Goal: Task Accomplishment & Management: Manage account settings

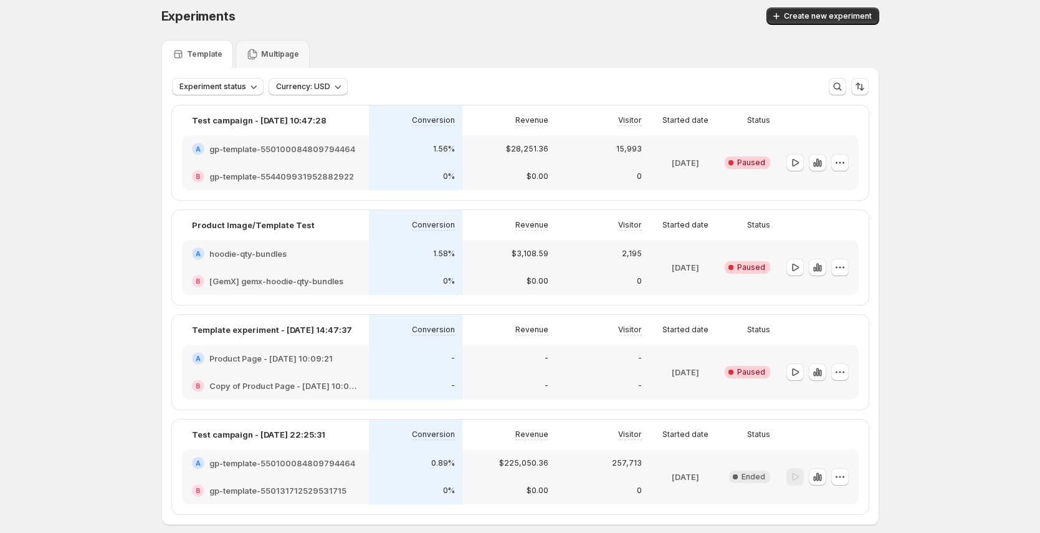
scroll to position [10, 0]
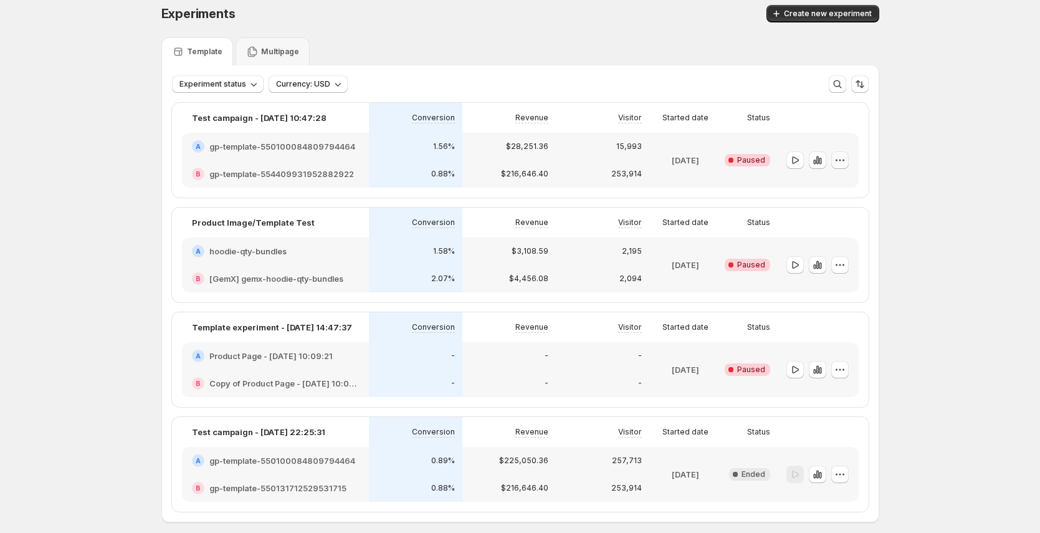
click at [846, 161] on icon "button" at bounding box center [840, 160] width 12 height 12
click at [843, 182] on span "Edit" at bounding box center [851, 186] width 60 height 12
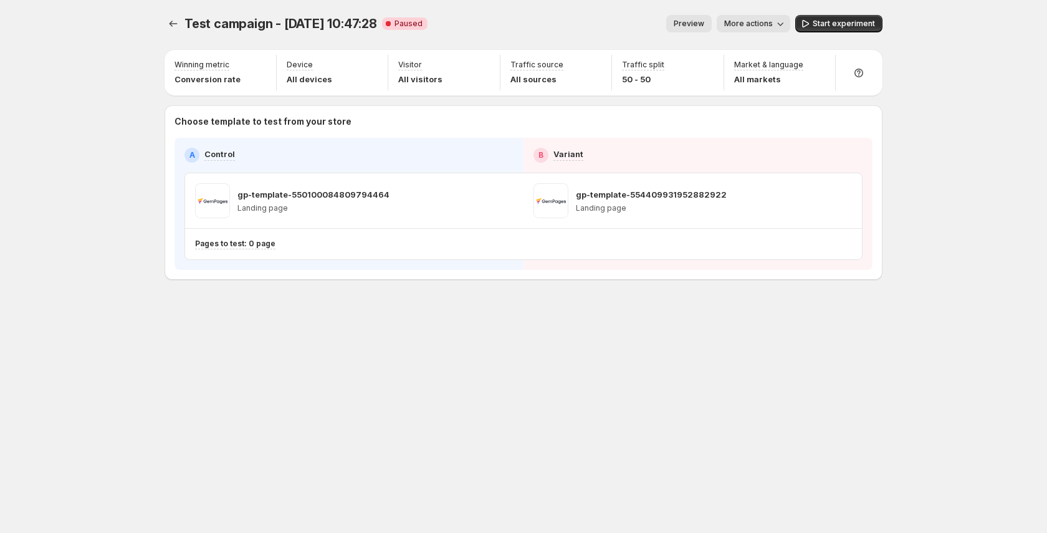
click at [704, 26] on span "Preview" at bounding box center [689, 24] width 31 height 10
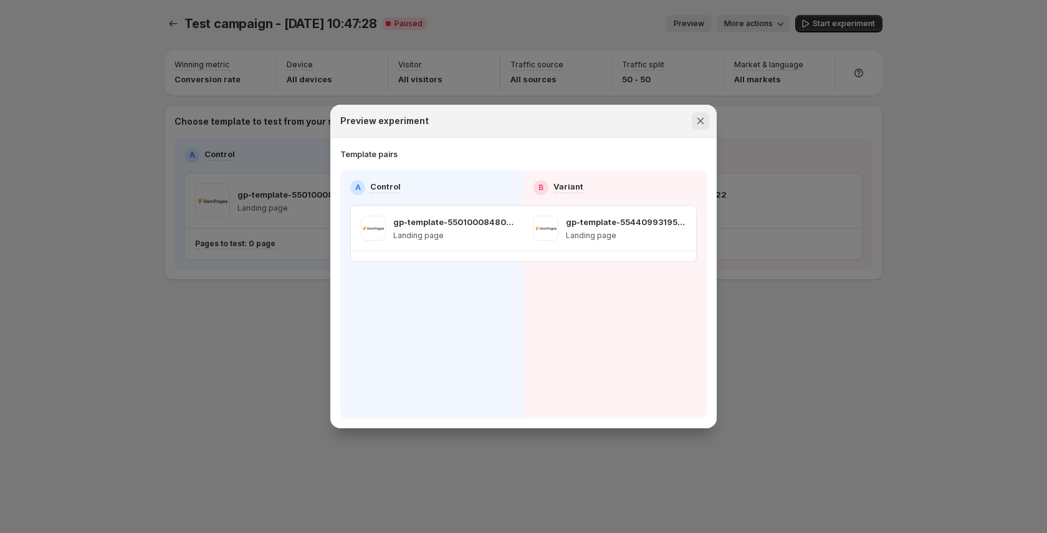
click at [697, 119] on icon "Close" at bounding box center [700, 121] width 12 height 12
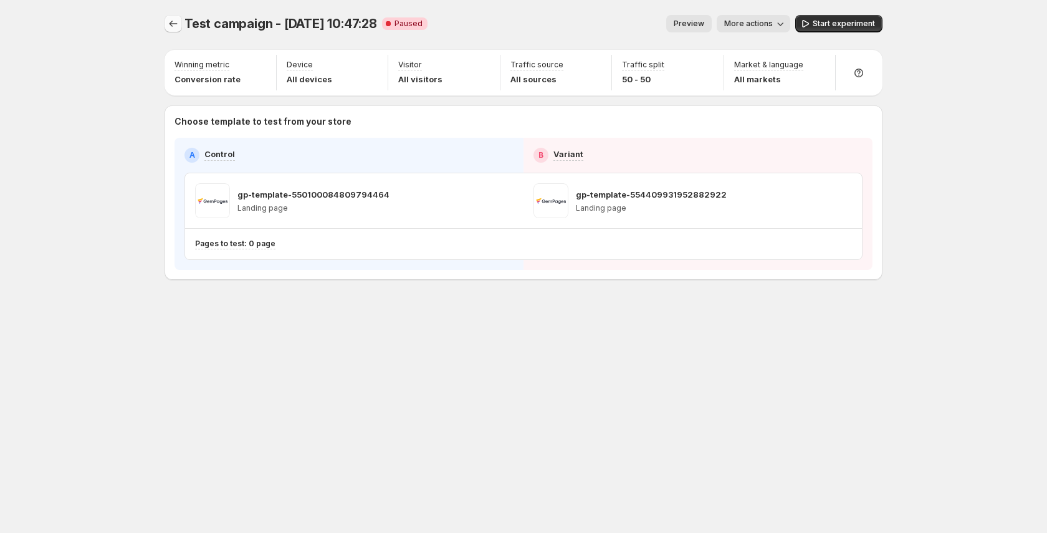
click at [174, 25] on icon "Experiments" at bounding box center [173, 23] width 12 height 12
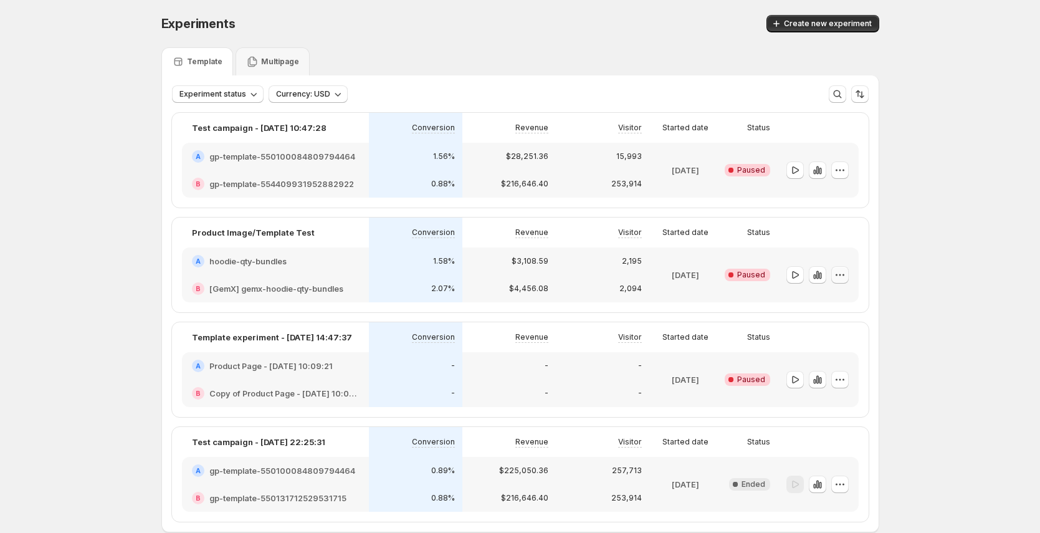
click at [846, 276] on icon "button" at bounding box center [840, 275] width 12 height 12
click at [847, 307] on span "Edit" at bounding box center [851, 301] width 60 height 12
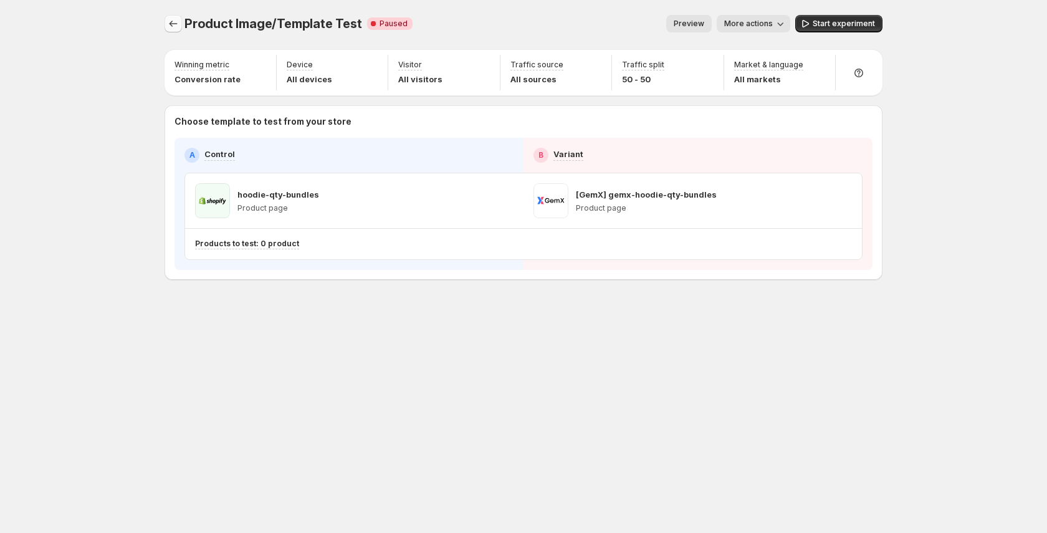
click at [179, 26] on icon "Experiments" at bounding box center [173, 23] width 12 height 12
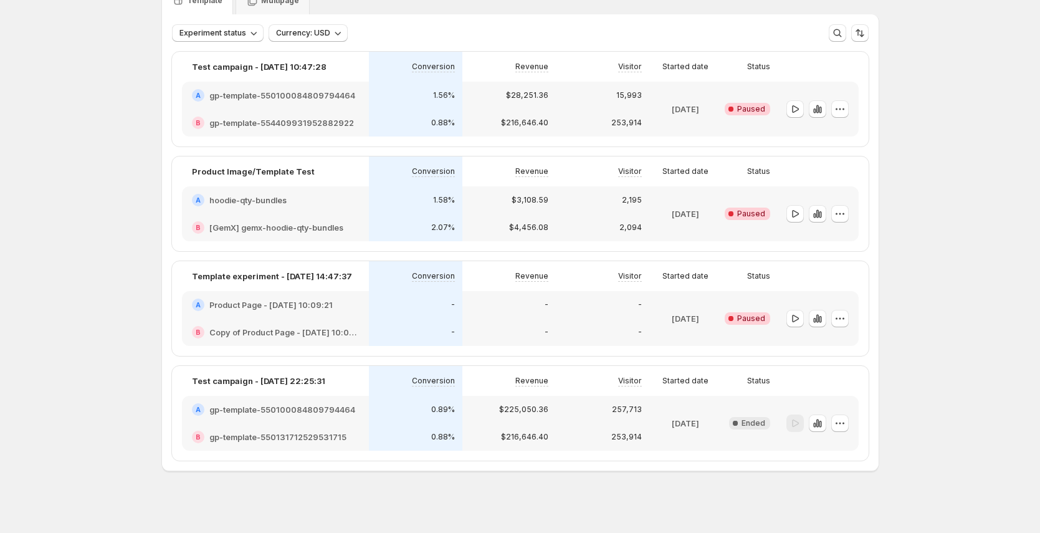
scroll to position [67, 0]
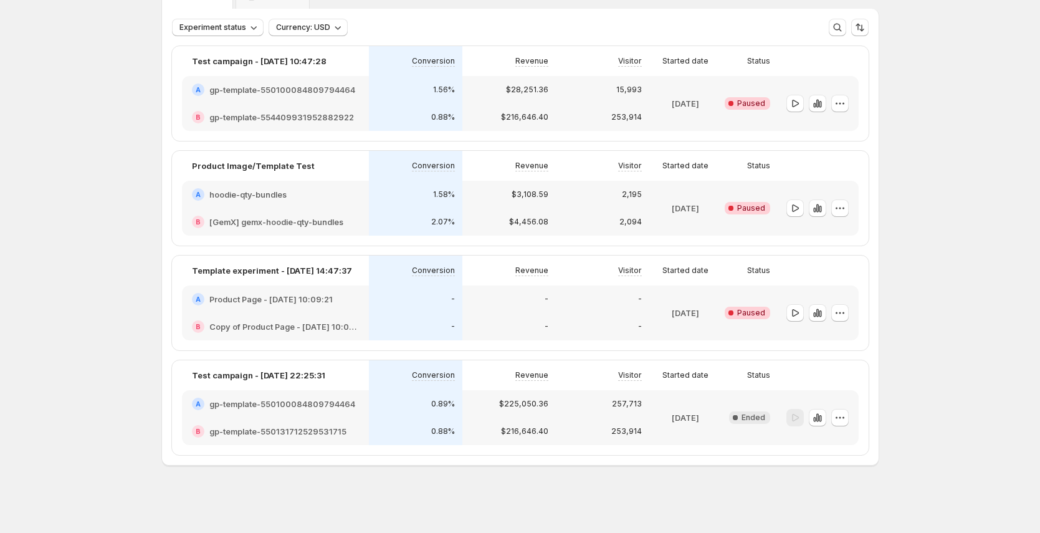
click at [640, 405] on p "257,713" at bounding box center [627, 404] width 30 height 10
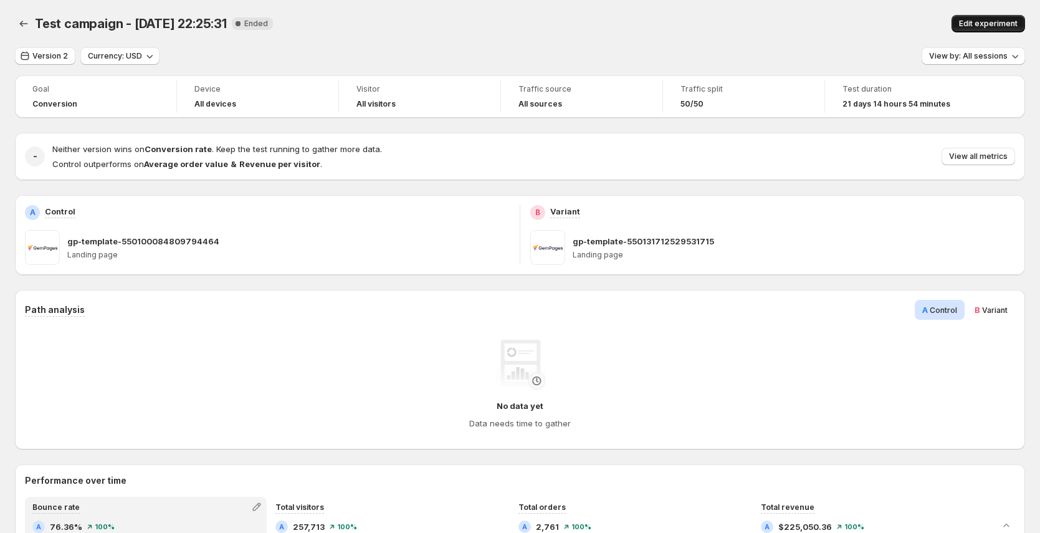
click at [998, 26] on span "Edit experiment" at bounding box center [988, 24] width 59 height 10
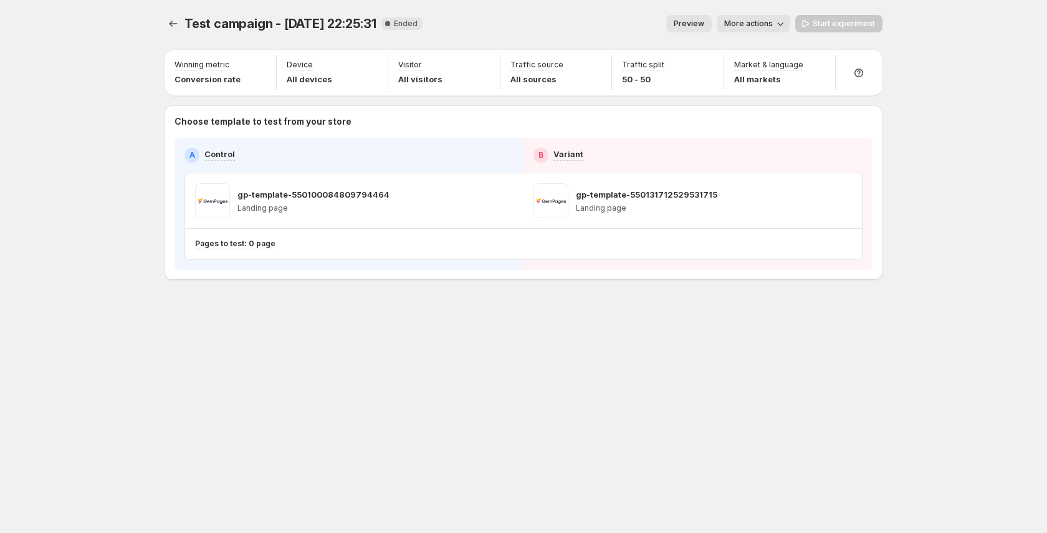
click at [145, 23] on div "Test campaign - [DATE] 22:25:31. This page is ready Test campaign - [DATE] 22:2…" at bounding box center [523, 266] width 1047 height 533
click at [159, 23] on div "Test campaign - [DATE] 22:25:31. This page is ready Test campaign - [DATE] 22:2…" at bounding box center [524, 173] width 748 height 347
click at [198, 24] on span "Test campaign - [DATE] 22:25:31" at bounding box center [280, 23] width 192 height 15
click at [168, 29] on icon "Experiments" at bounding box center [173, 23] width 12 height 12
